Goal: Task Accomplishment & Management: Use online tool/utility

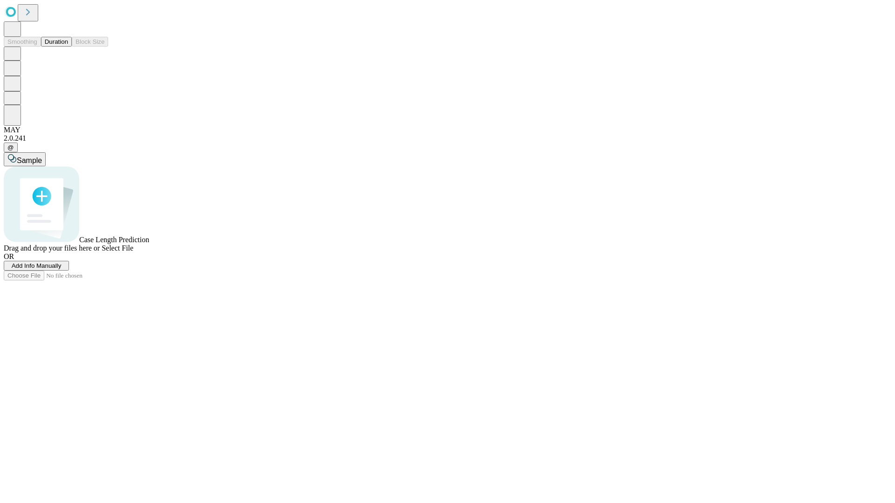
click at [68, 47] on button "Duration" at bounding box center [56, 42] width 31 height 10
click at [133, 252] on span "Select File" at bounding box center [118, 248] width 32 height 8
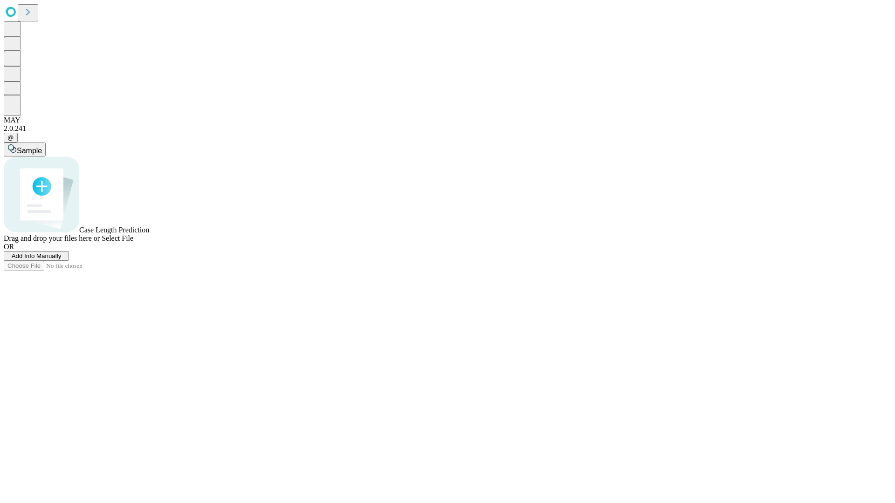
click at [133, 242] on span "Select File" at bounding box center [118, 238] width 32 height 8
